Goal: Check status: Check status

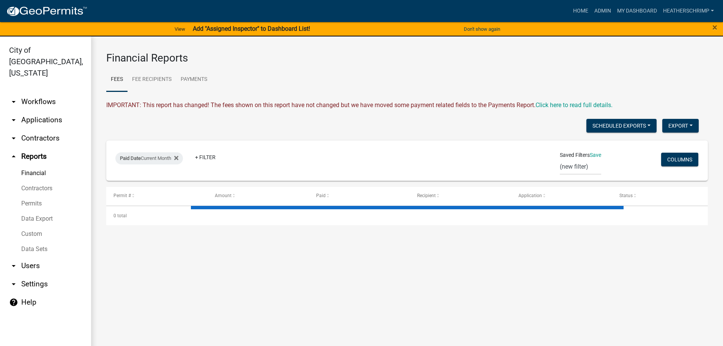
select select "0: null"
select select "3: 100"
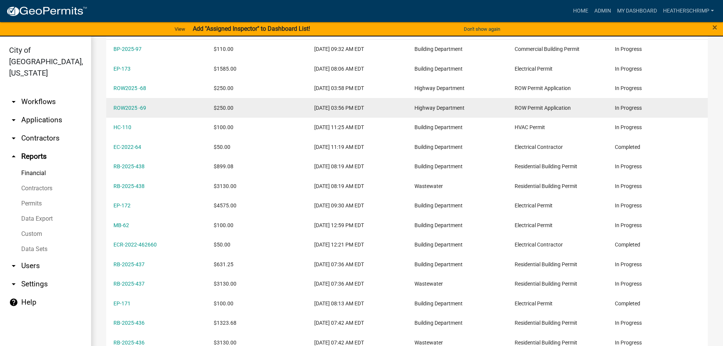
scroll to position [190, 0]
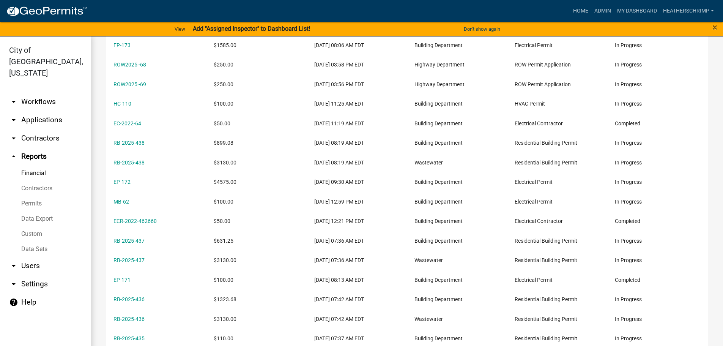
click at [54, 111] on link "arrow_drop_down Applications" at bounding box center [45, 120] width 91 height 18
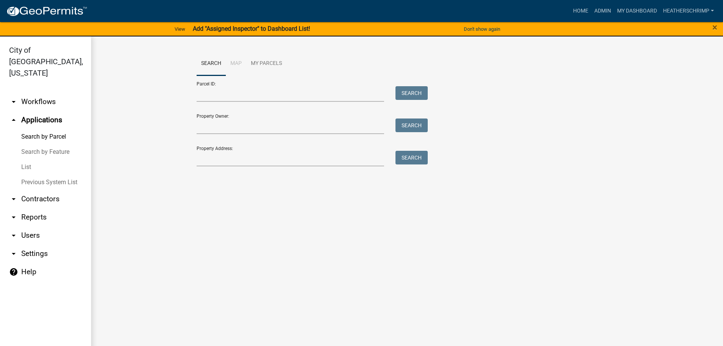
click at [13, 97] on icon "arrow_drop_down" at bounding box center [13, 101] width 9 height 9
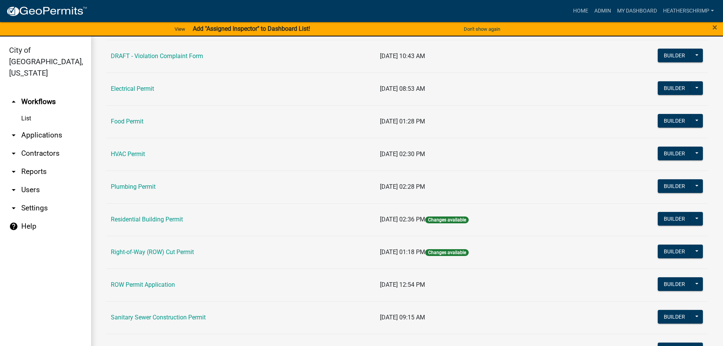
scroll to position [266, 0]
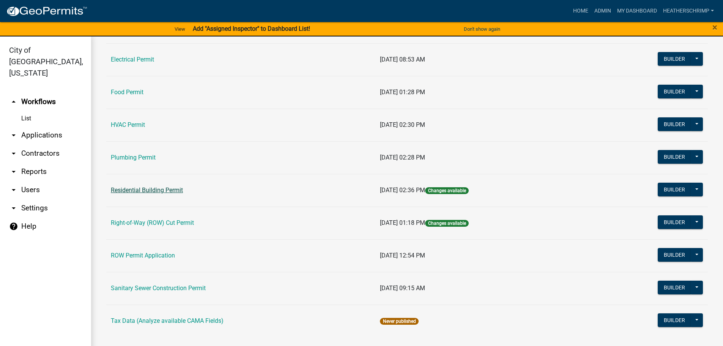
click at [156, 190] on link "Residential Building Permit" at bounding box center [147, 189] width 72 height 7
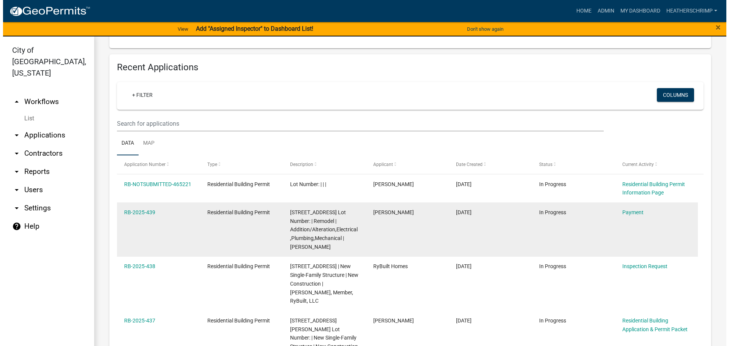
scroll to position [266, 0]
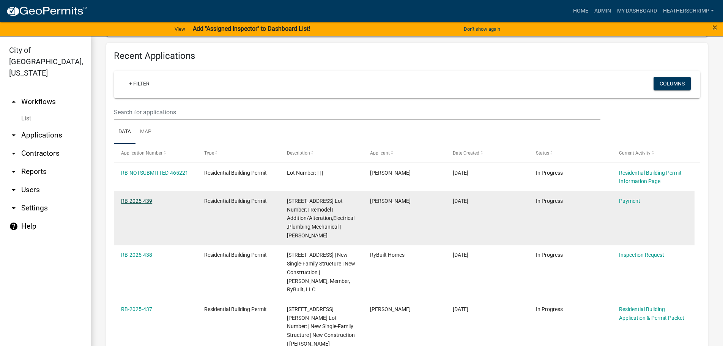
click at [142, 198] on link "RB-2025-439" at bounding box center [136, 201] width 31 height 6
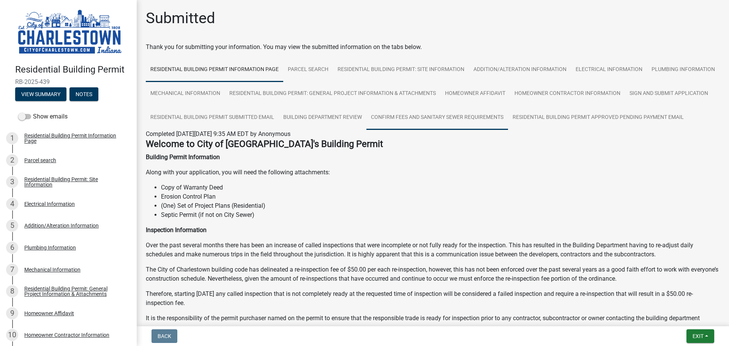
click at [507, 115] on link "Confirm Fees and Sanitary Sewer Requirements" at bounding box center [437, 117] width 142 height 24
